Goal: Information Seeking & Learning: Compare options

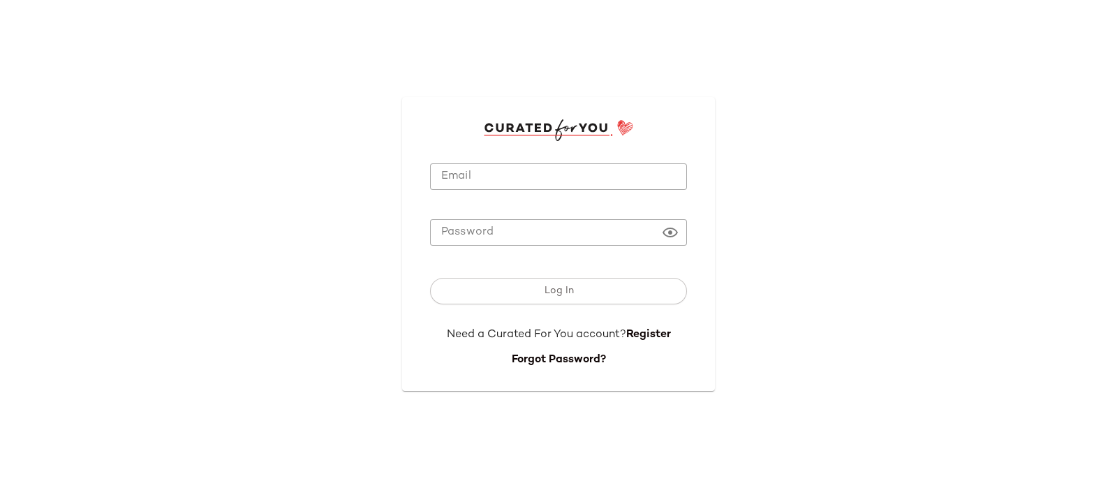
type input "**********"
click at [492, 184] on input "**********" at bounding box center [558, 176] width 257 height 27
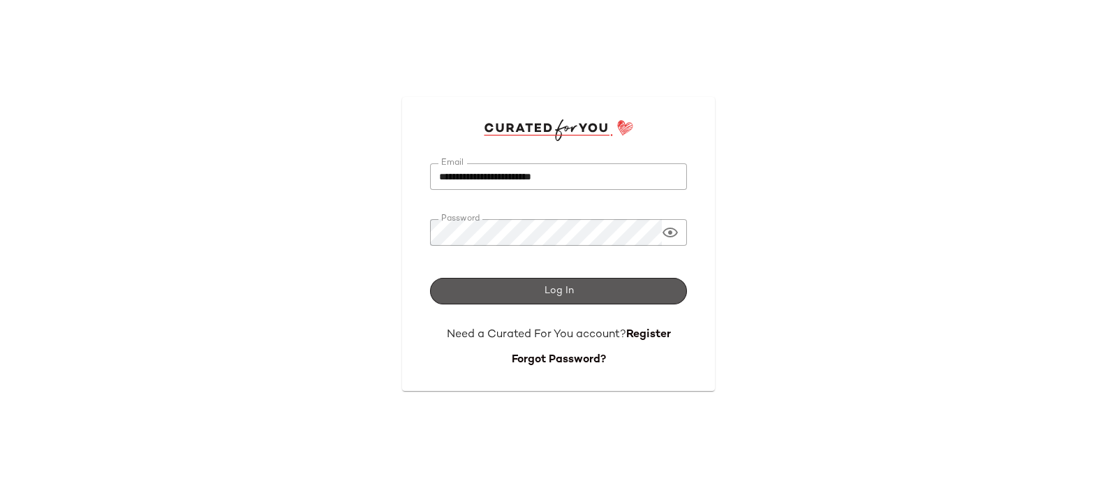
click at [531, 284] on button "Log In" at bounding box center [558, 291] width 257 height 27
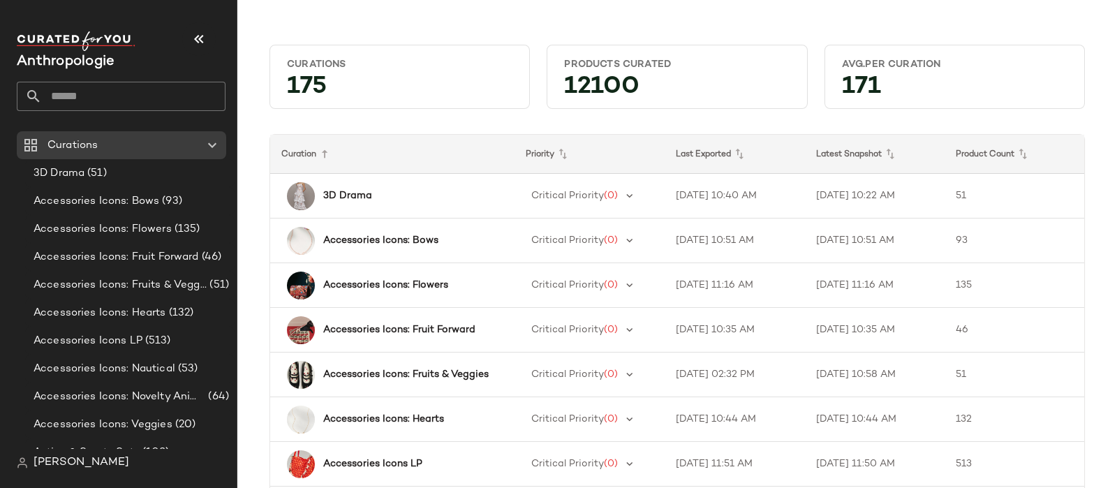
click at [136, 109] on input "text" at bounding box center [134, 96] width 184 height 29
type input "******"
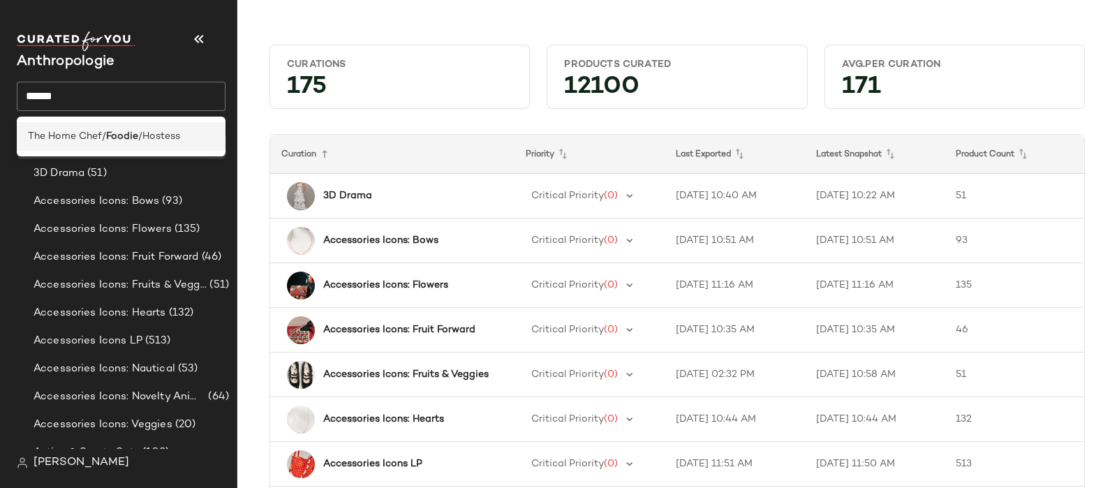
click at [145, 135] on span "/Hostess" at bounding box center [159, 136] width 42 height 15
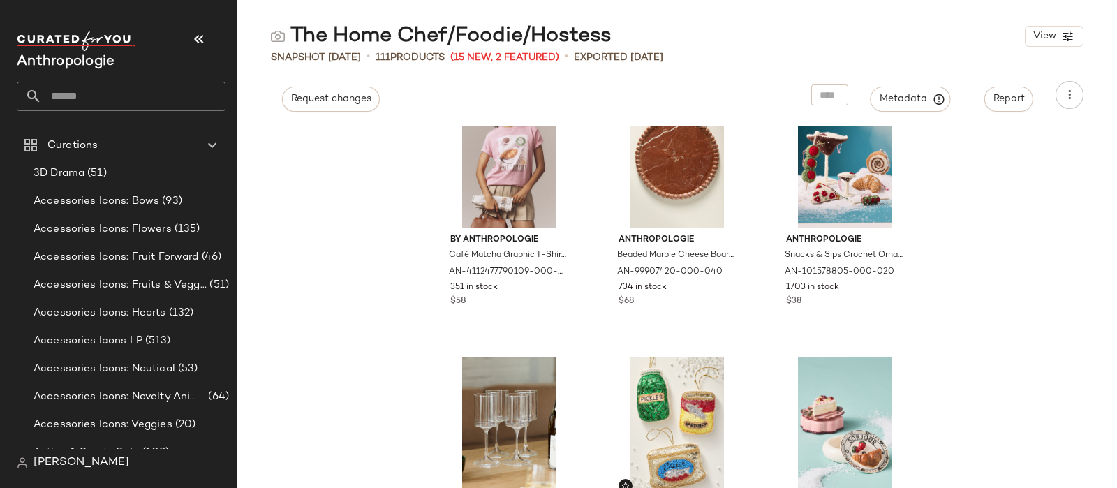
scroll to position [970, 0]
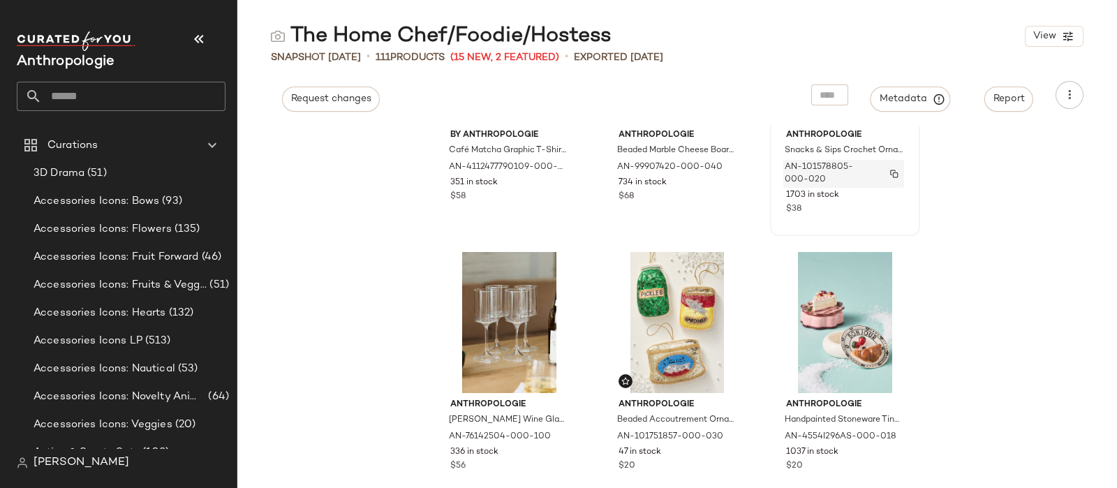
click at [848, 163] on span "AN-101578805-000-020" at bounding box center [830, 173] width 91 height 25
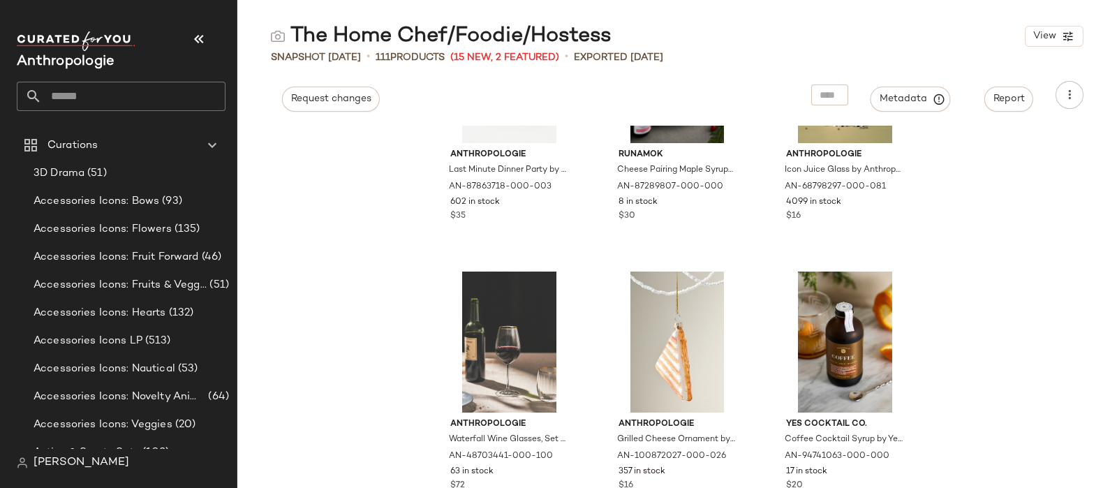
scroll to position [2541, 0]
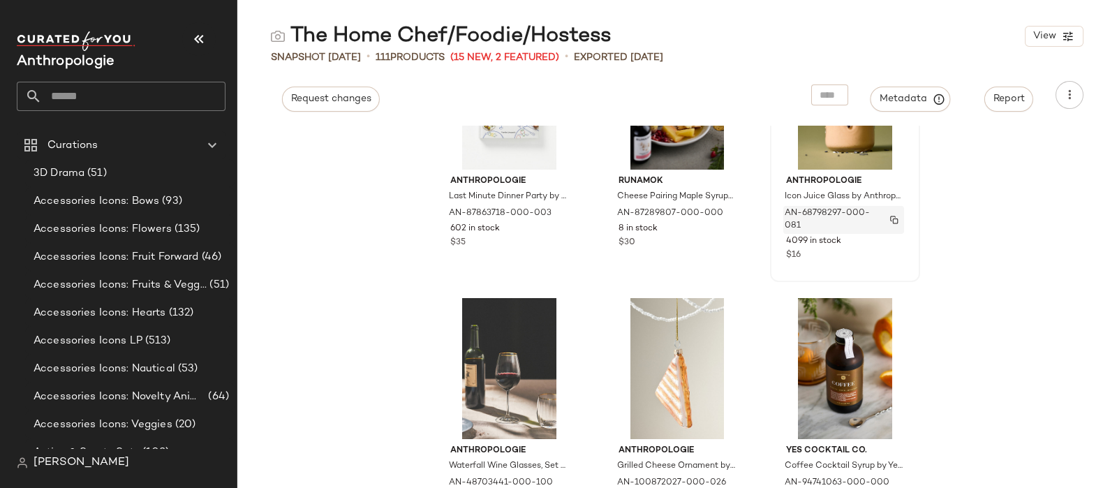
click at [877, 218] on div "AN-68798297-000-081" at bounding box center [843, 220] width 121 height 28
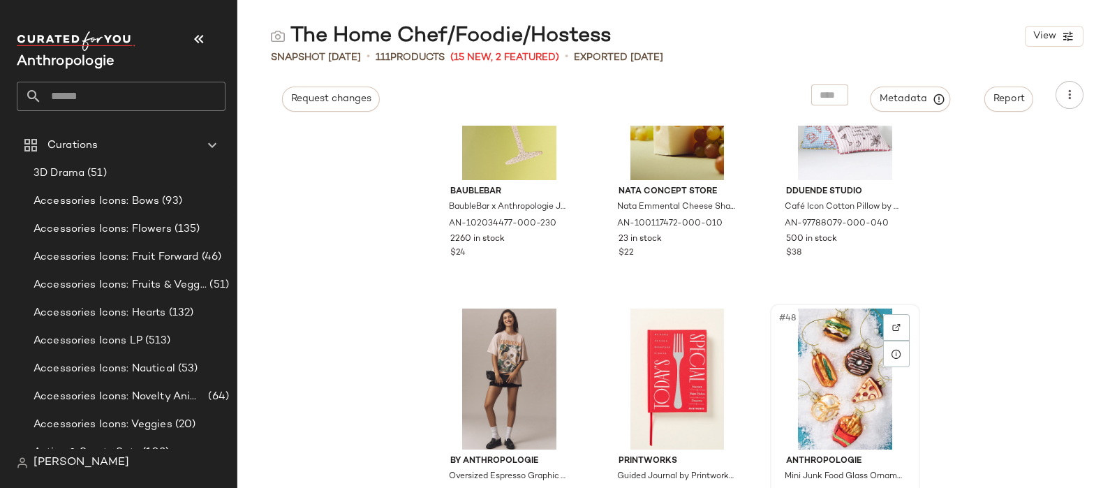
scroll to position [3850, 0]
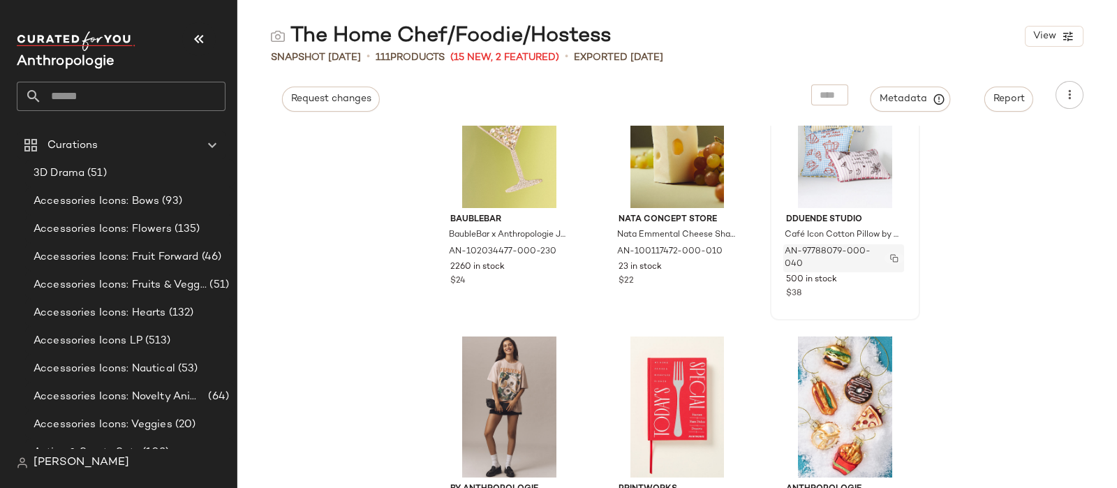
click at [890, 256] on img "button" at bounding box center [894, 258] width 8 height 8
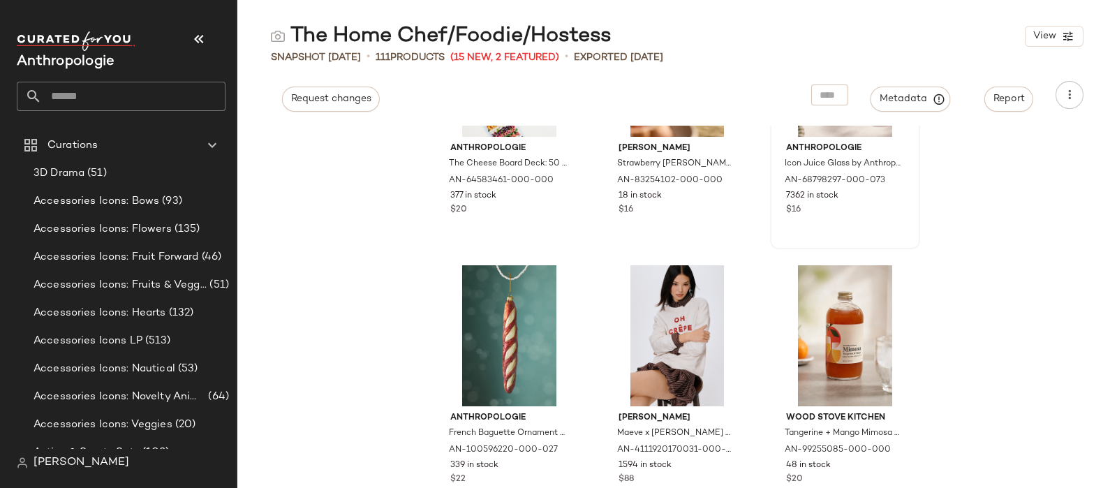
scroll to position [4985, 0]
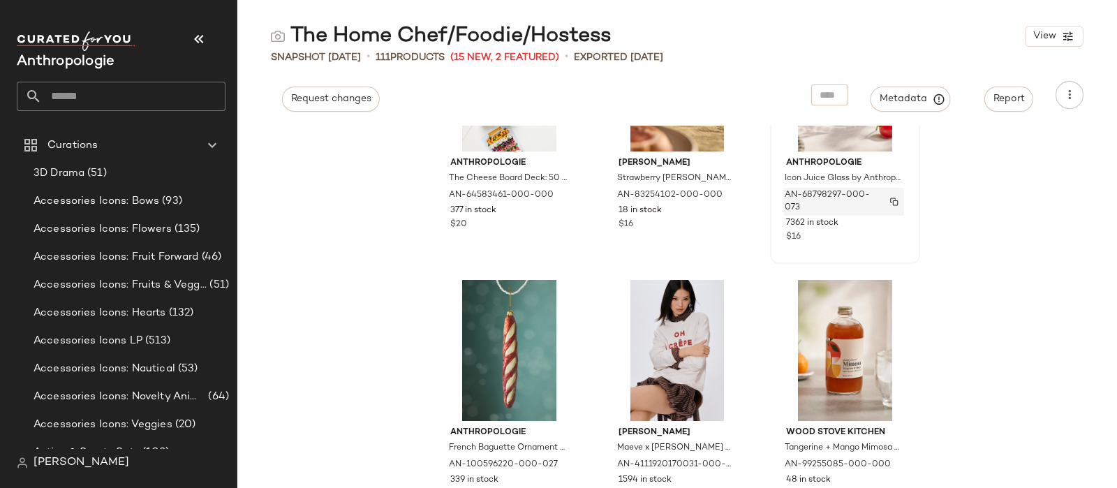
click at [827, 188] on div "AN-68798297-000-073" at bounding box center [843, 202] width 121 height 28
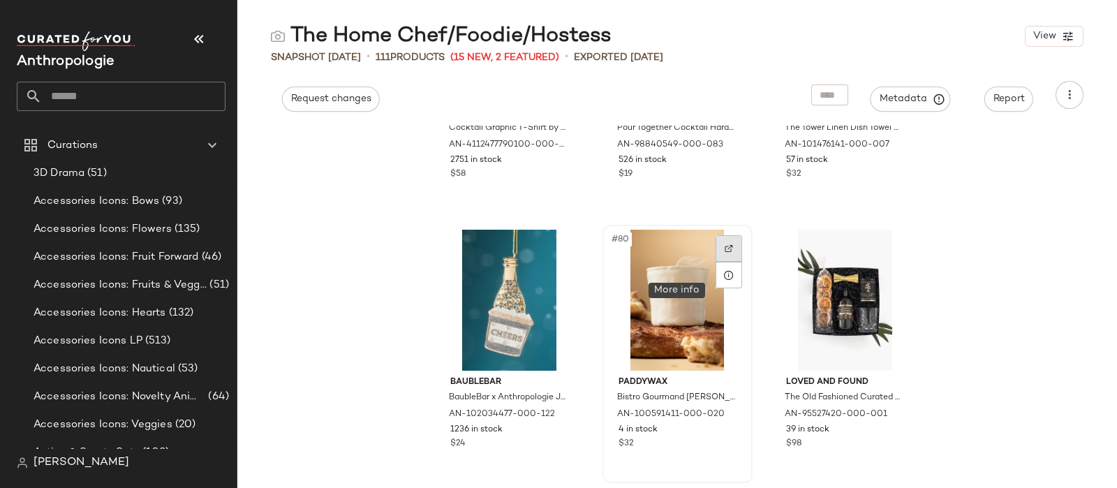
scroll to position [6905, 0]
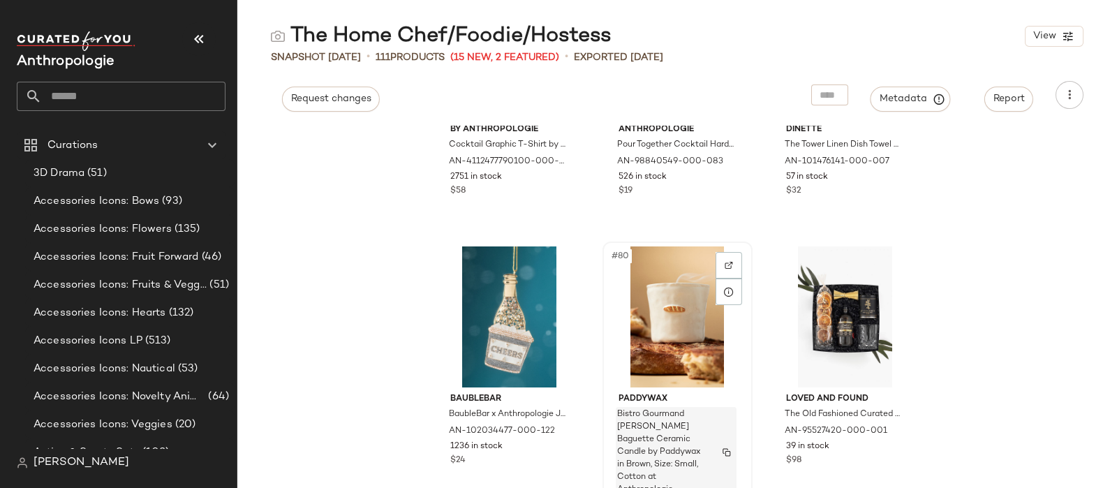
click at [687, 447] on span "Bistro Gourmand [PERSON_NAME] Baguette Ceramic Candle by Paddywax in Brown, Siz…" at bounding box center [662, 452] width 91 height 88
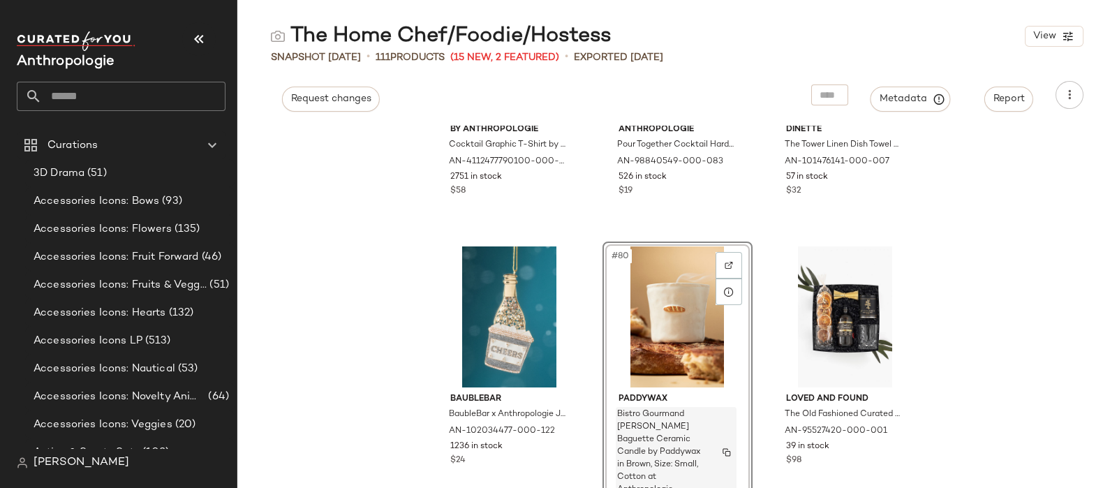
scroll to position [6992, 0]
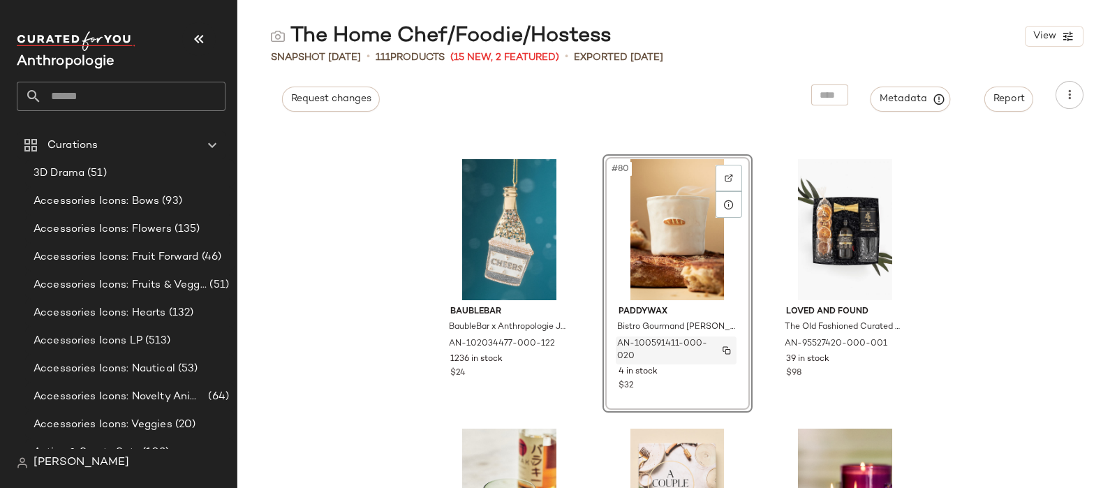
click at [639, 341] on span "AN-100591411-000-020" at bounding box center [662, 350] width 91 height 25
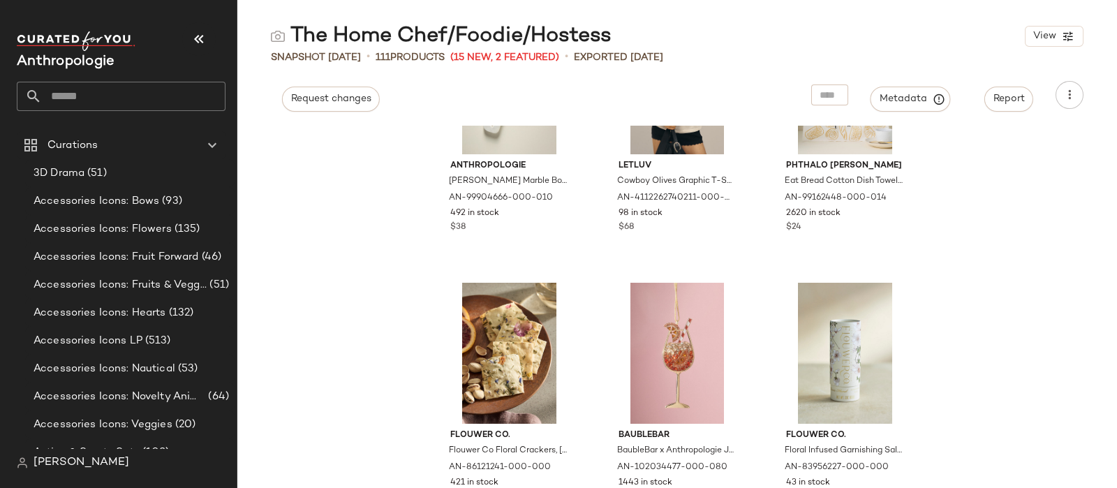
scroll to position [1843, 0]
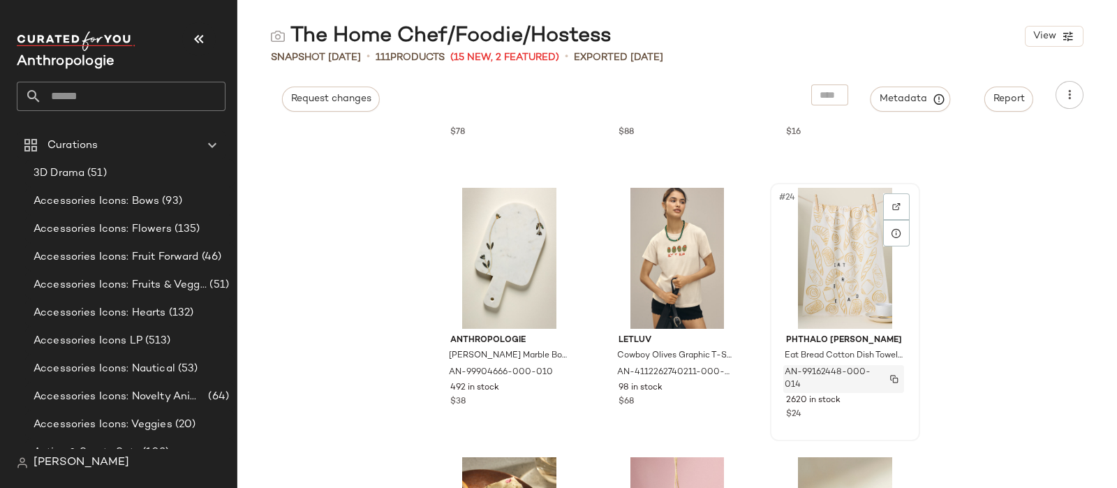
click at [856, 374] on span "AN-99162448-000-014" at bounding box center [830, 379] width 91 height 25
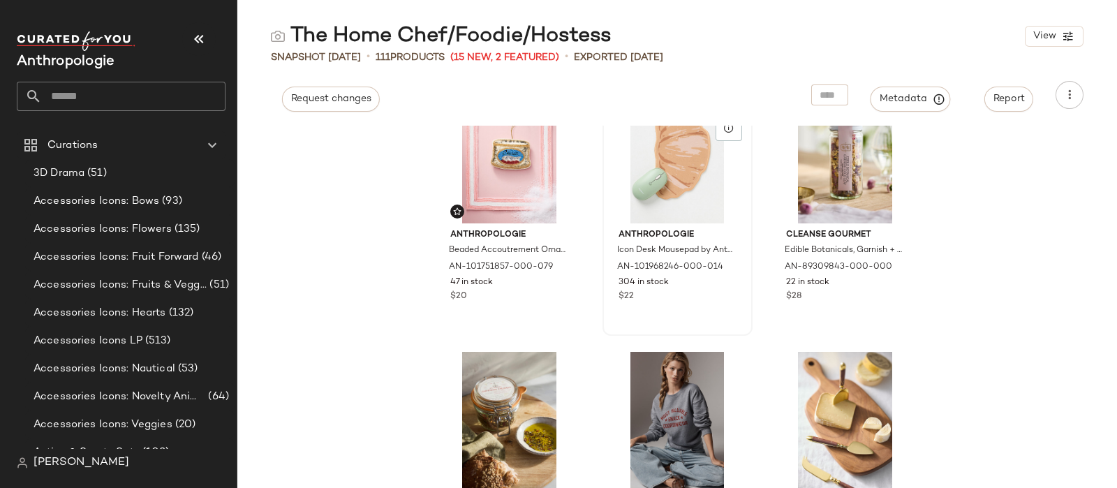
scroll to position [4287, 0]
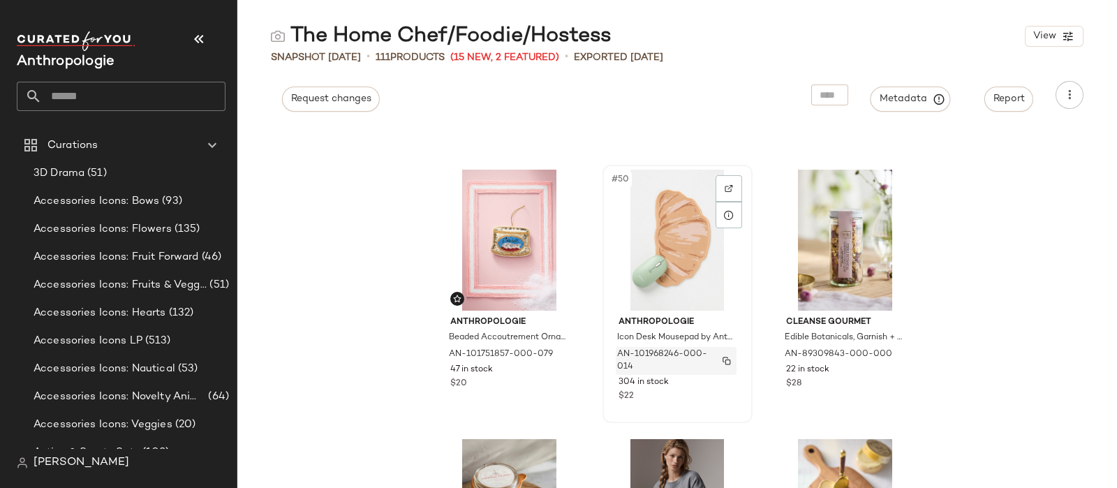
click at [702, 354] on span "AN-101968246-000-014" at bounding box center [662, 360] width 91 height 25
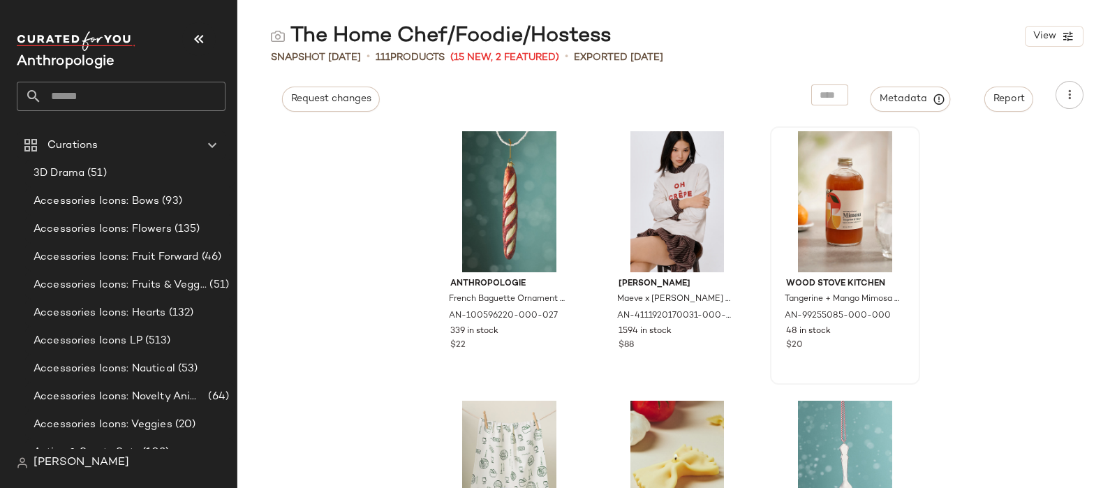
scroll to position [5159, 0]
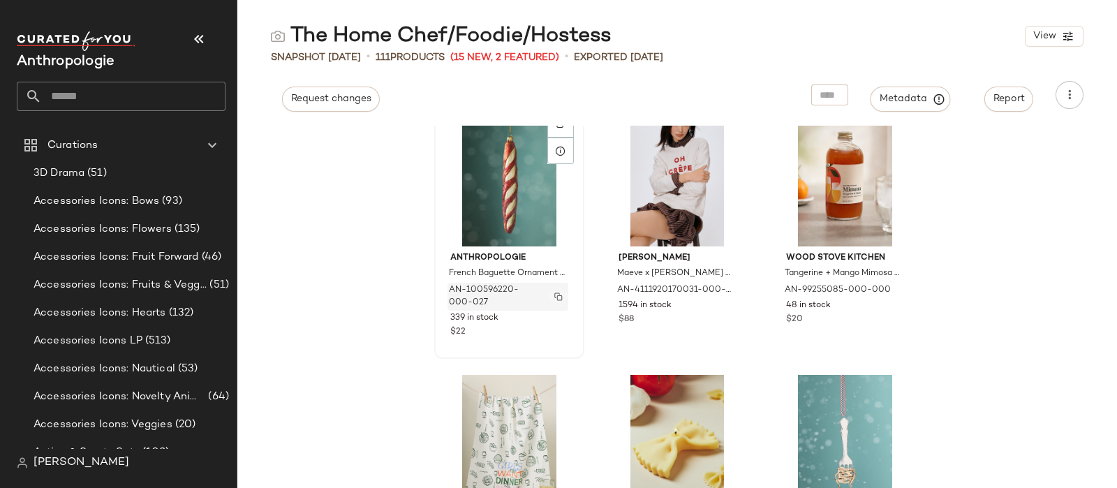
click at [554, 299] on img "button" at bounding box center [558, 297] width 8 height 8
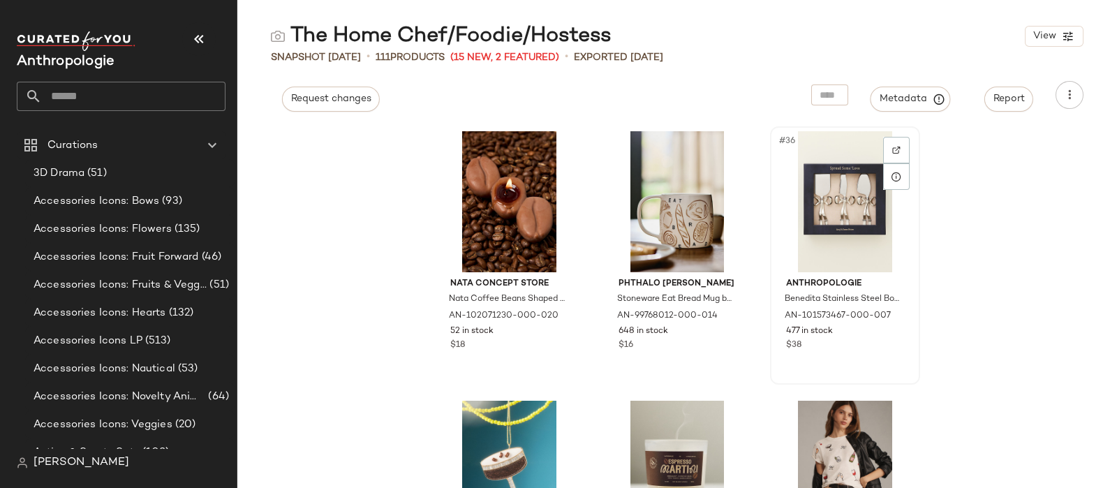
scroll to position [3152, 0]
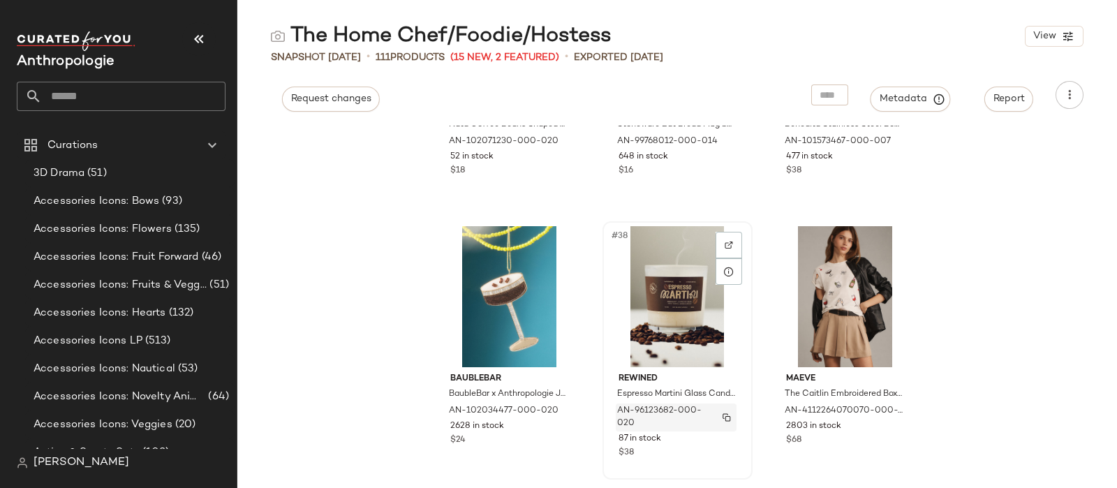
click at [672, 418] on span "AN-96123682-000-020" at bounding box center [662, 417] width 91 height 25
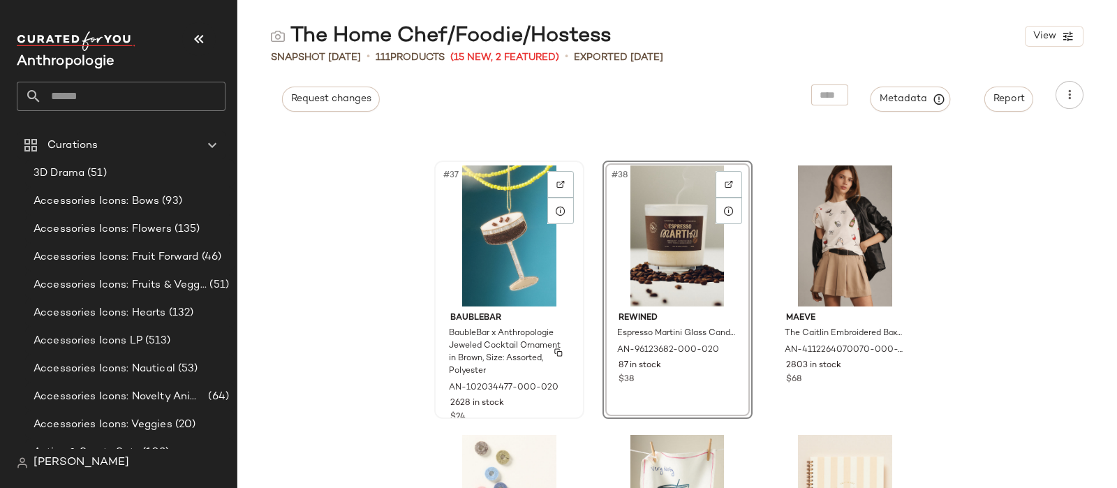
scroll to position [3239, 0]
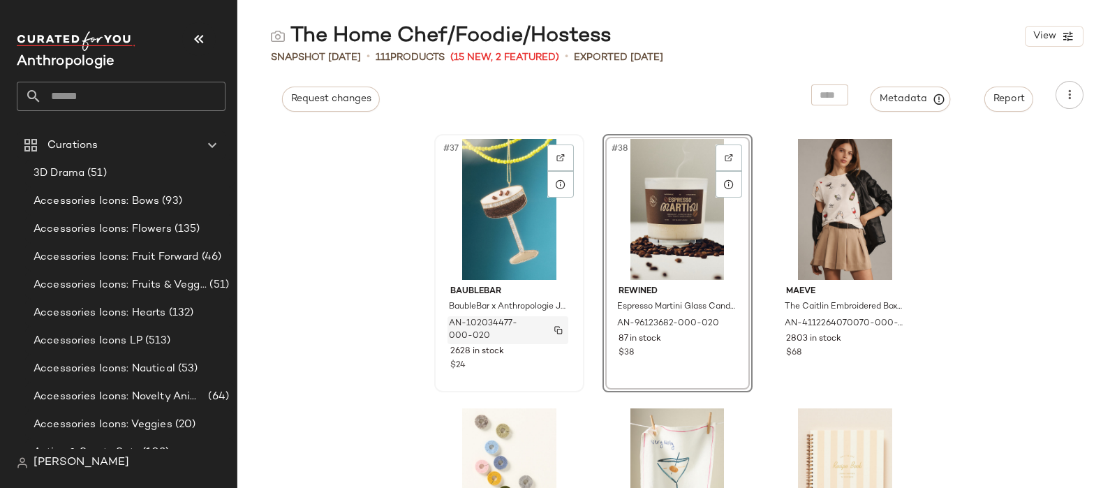
click at [554, 335] on button "button" at bounding box center [559, 330] width 20 height 13
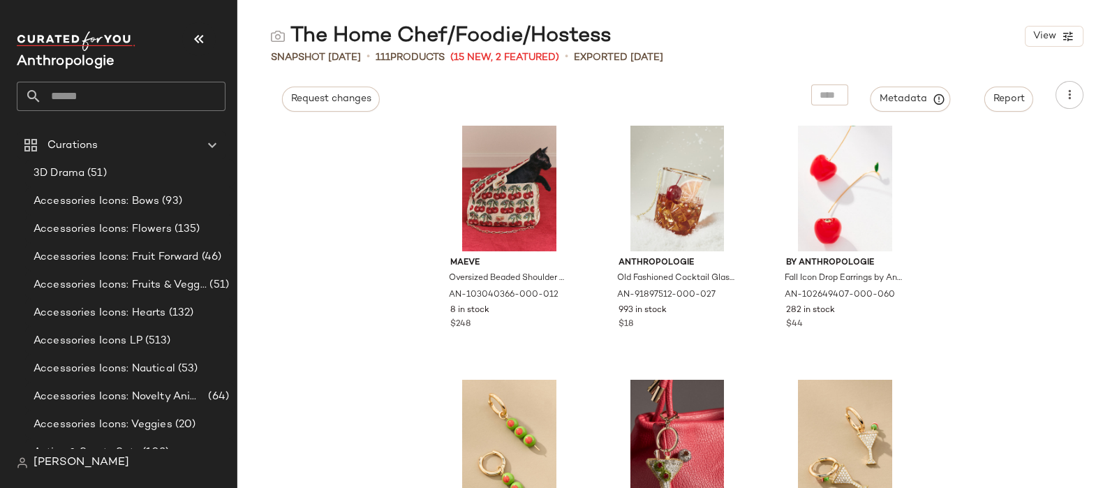
scroll to position [8127, 0]
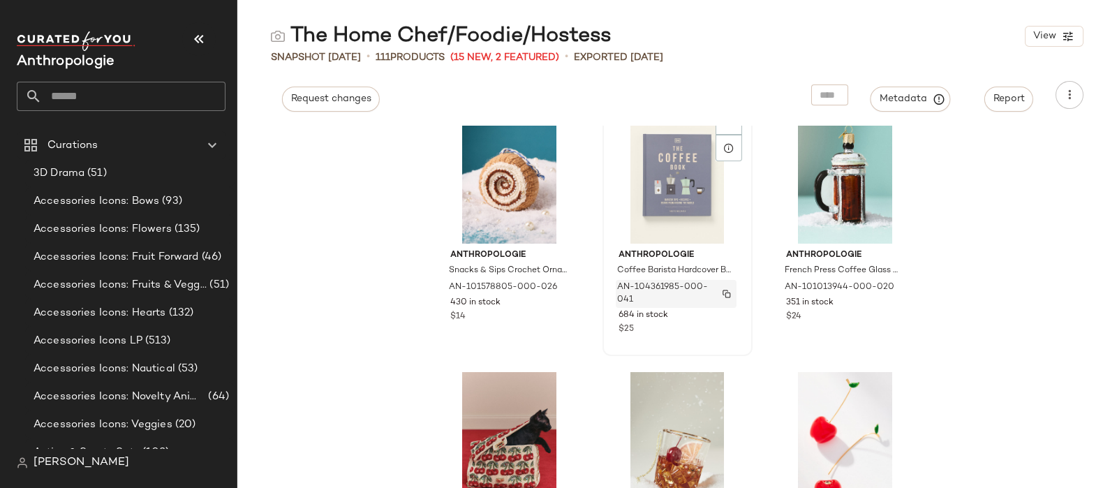
click at [704, 288] on span "AN-104361985-000-041" at bounding box center [662, 293] width 91 height 25
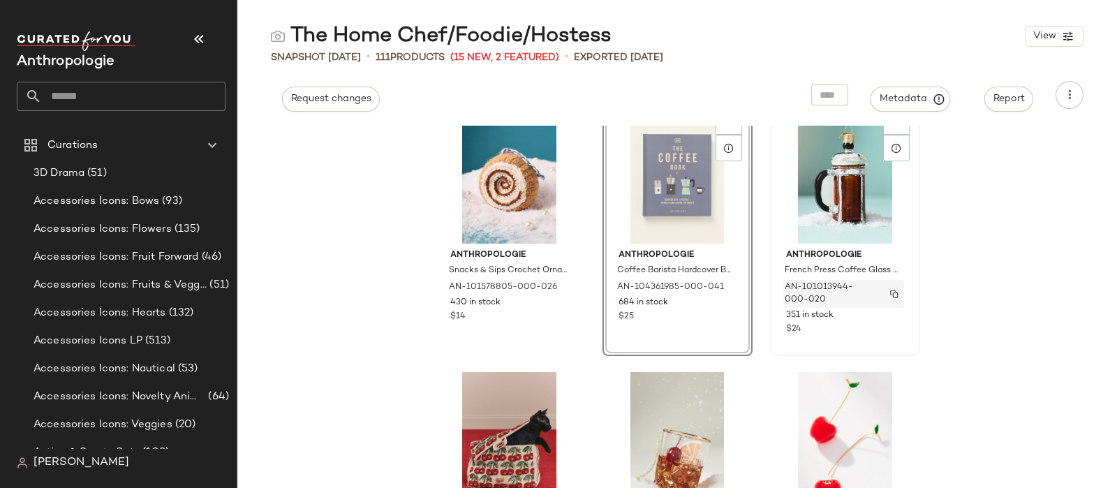
click at [873, 293] on div "AN-101013944-000-020" at bounding box center [843, 294] width 121 height 28
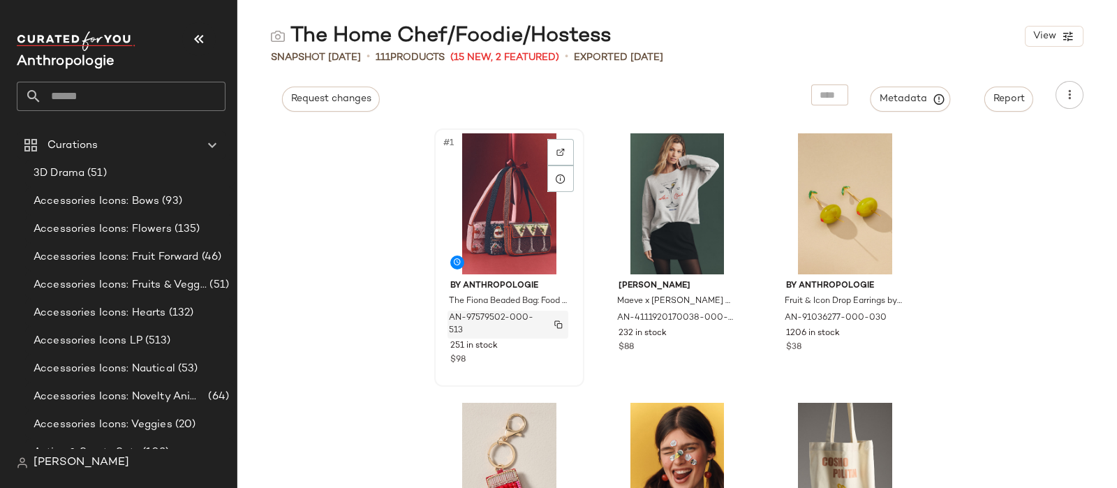
click at [546, 319] on div "AN-97579502-000-513" at bounding box center [508, 325] width 121 height 28
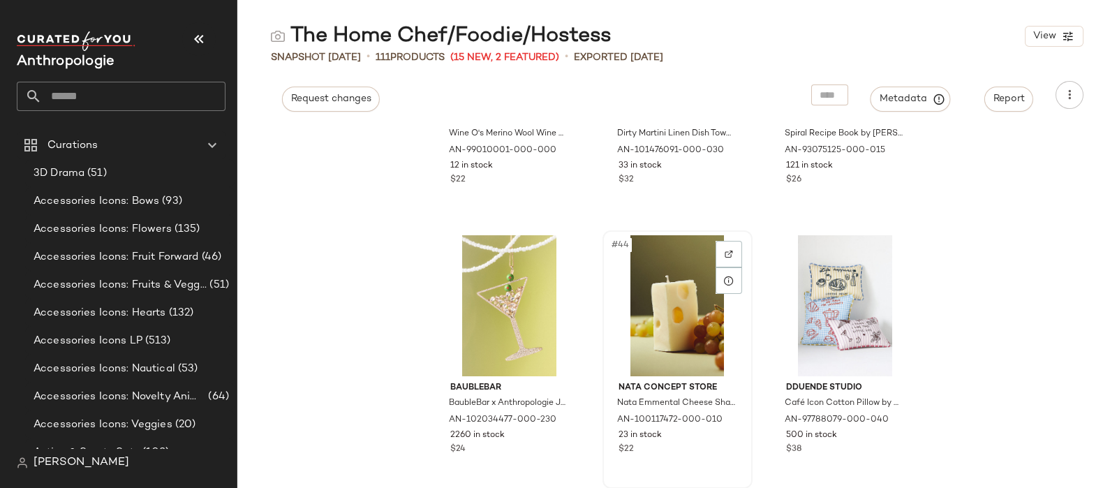
scroll to position [3763, 0]
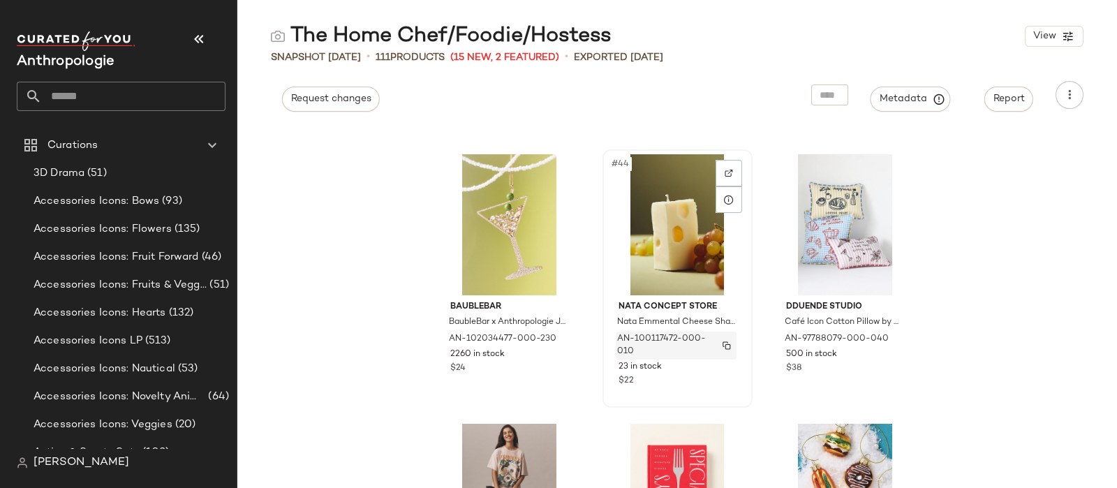
click at [726, 337] on div "AN-100117472-000-010" at bounding box center [676, 346] width 121 height 28
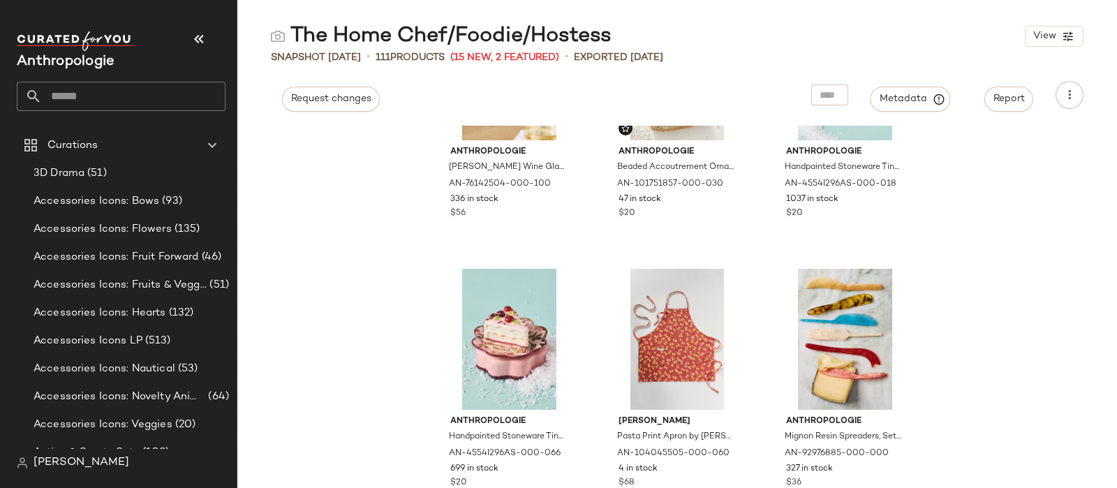
scroll to position [1320, 0]
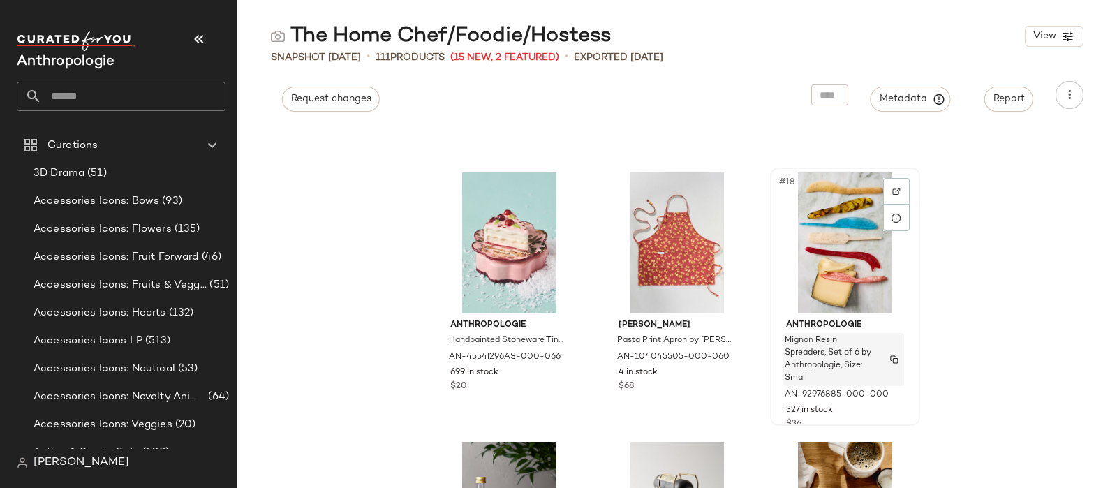
click at [887, 350] on div "Mignon Resin Spreaders, Set of 6 by Anthropologie, Size: Small" at bounding box center [843, 359] width 121 height 53
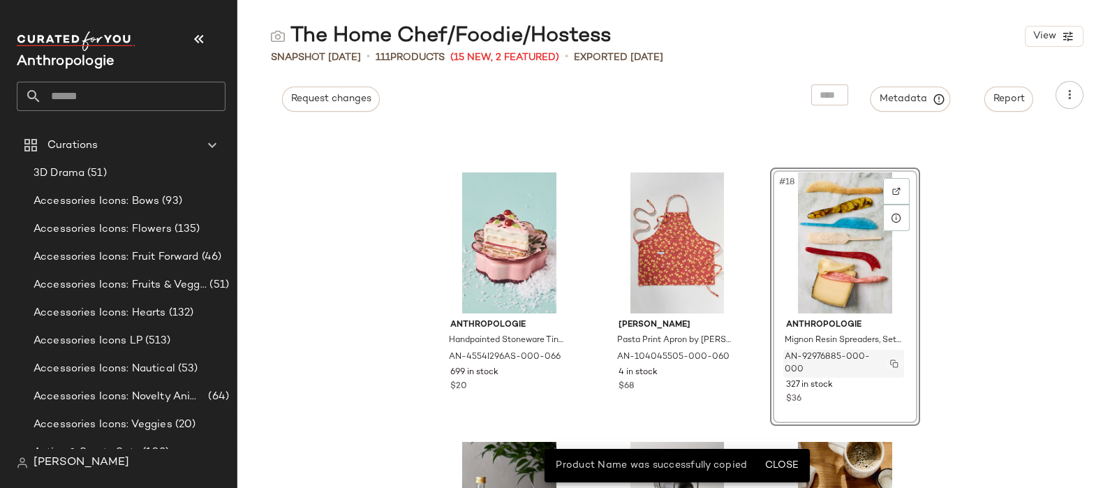
click at [890, 362] on img "button" at bounding box center [894, 364] width 8 height 8
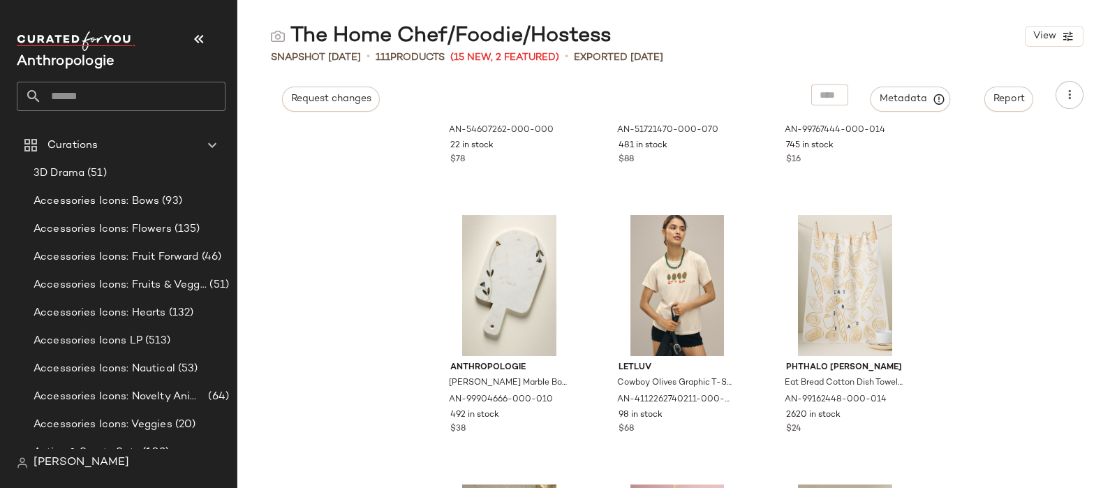
scroll to position [1843, 0]
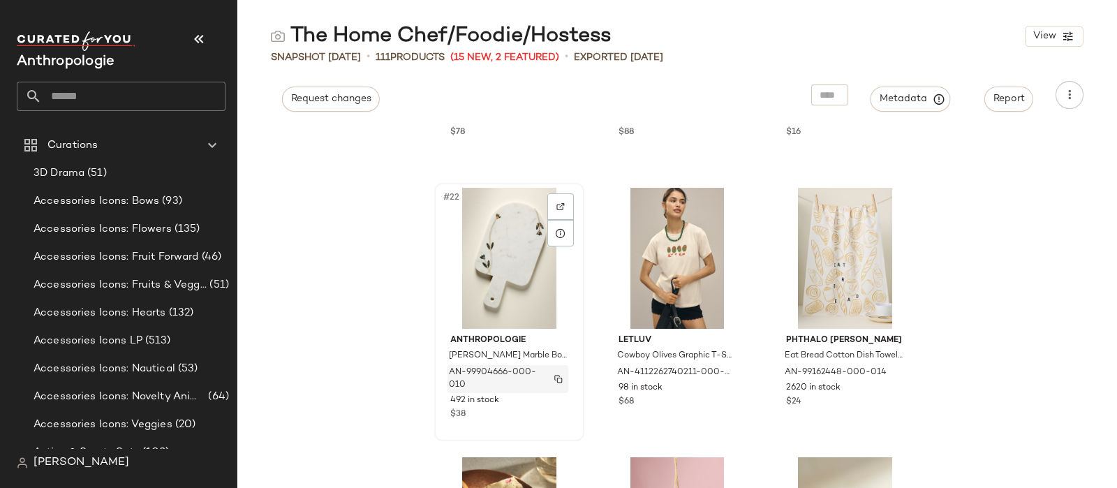
click at [549, 383] on button "button" at bounding box center [559, 379] width 20 height 13
click at [127, 103] on input "text" at bounding box center [134, 96] width 184 height 29
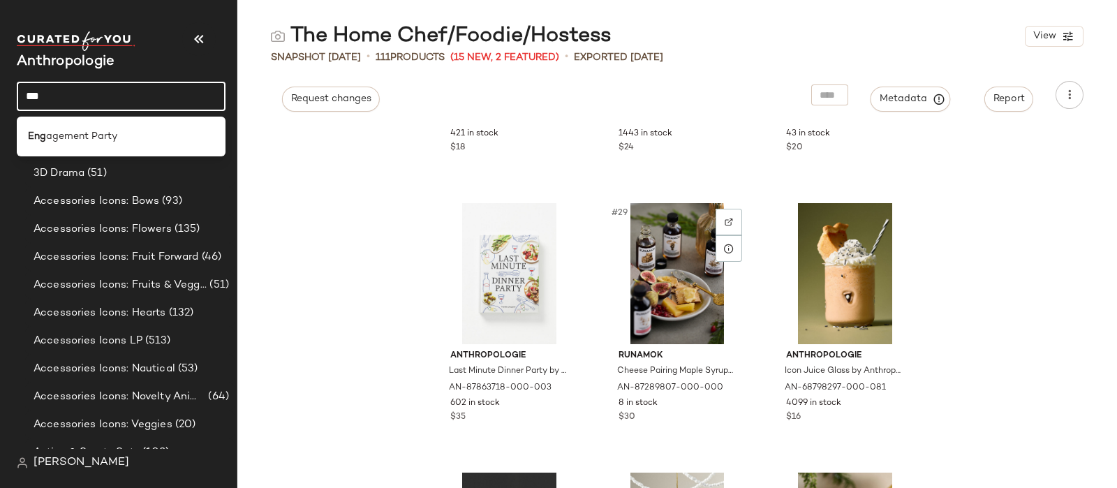
scroll to position [2629, 0]
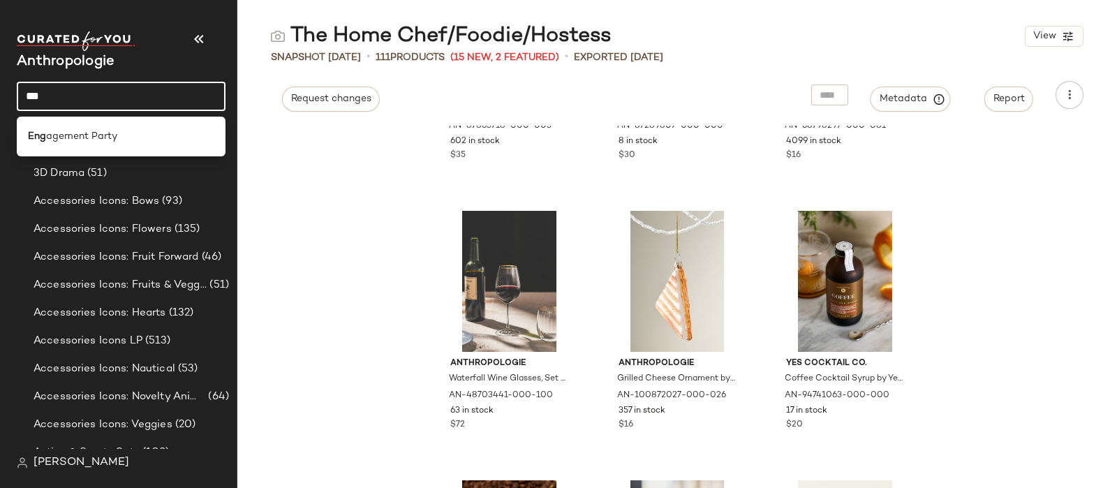
type input "***"
